Goal: Information Seeking & Learning: Understand process/instructions

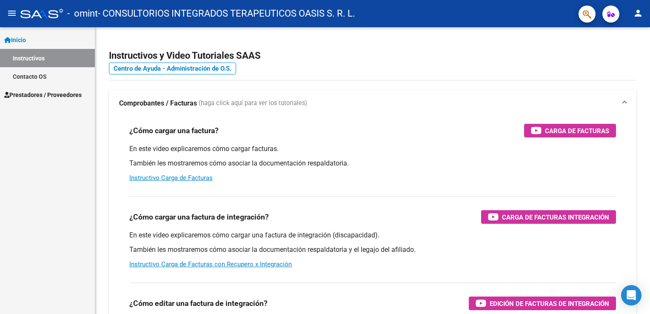
click at [466, 219] on div "¿Cómo cargar una factura de integración? Carga de Facturas Integración" at bounding box center [372, 217] width 487 height 14
